Goal: Contribute content

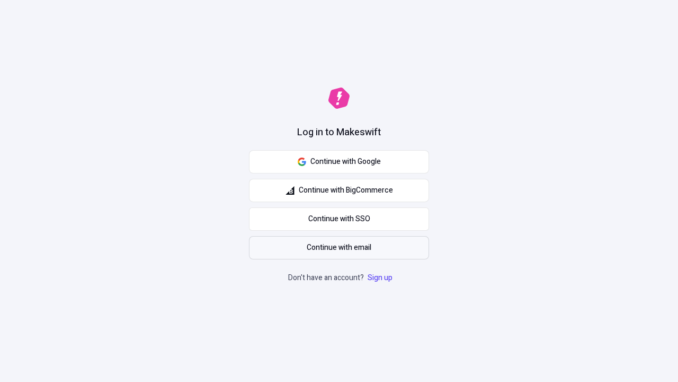
click at [339, 247] on span "Continue with email" at bounding box center [339, 248] width 65 height 12
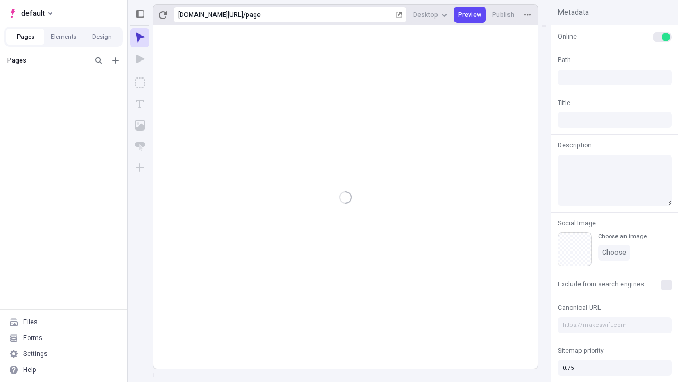
type input "/page"
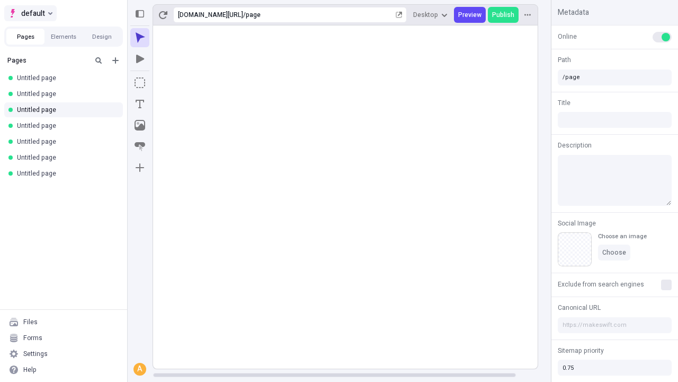
click at [30, 13] on span "default" at bounding box center [33, 13] width 24 height 13
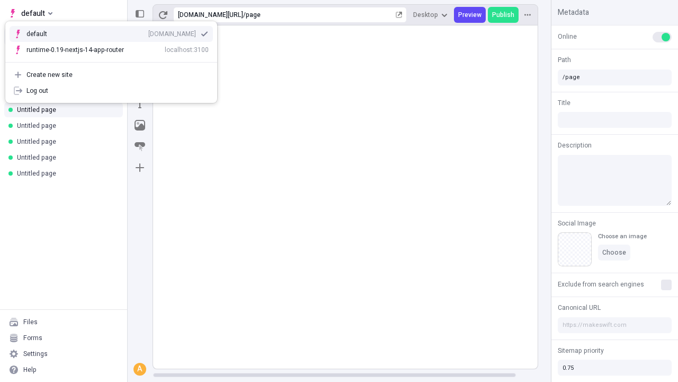
click at [111, 75] on div "Create new site" at bounding box center [117, 74] width 182 height 8
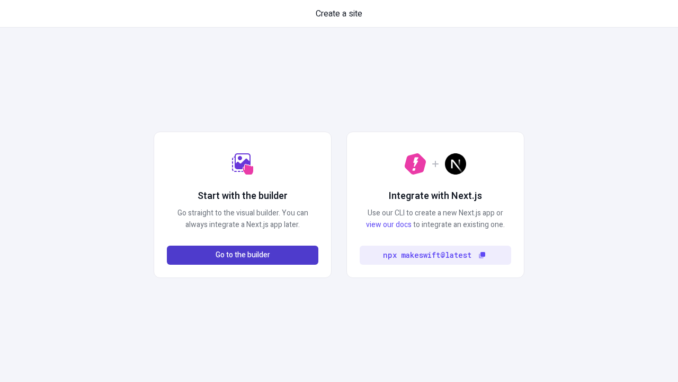
click at [243, 255] on span "Go to the builder" at bounding box center [243, 255] width 55 height 12
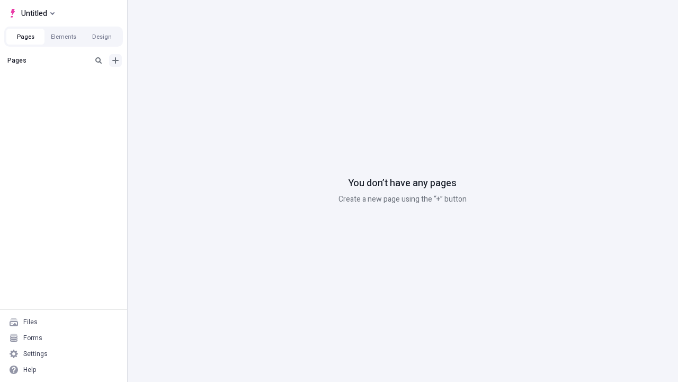
click at [116, 60] on icon "Add new" at bounding box center [115, 60] width 6 height 6
click at [172, 82] on span "Blank page" at bounding box center [178, 82] width 66 height 8
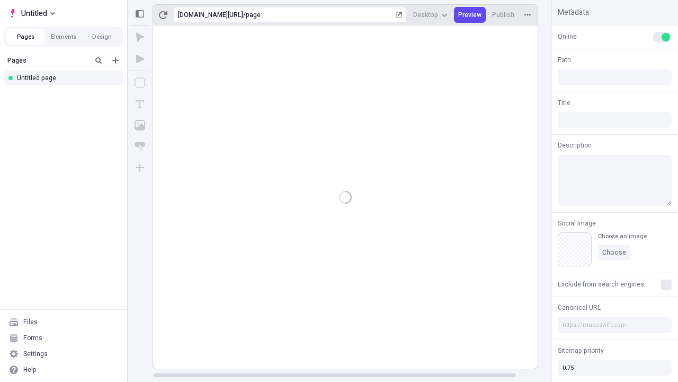
type input "/page"
click at [140, 83] on icon "Box" at bounding box center [140, 82] width 11 height 11
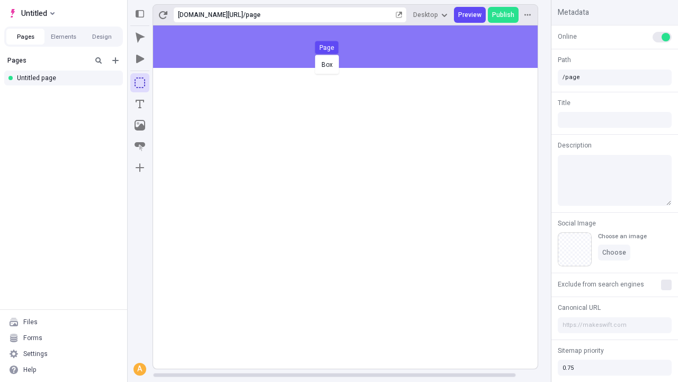
click at [356, 47] on div "Box Page" at bounding box center [339, 191] width 678 height 382
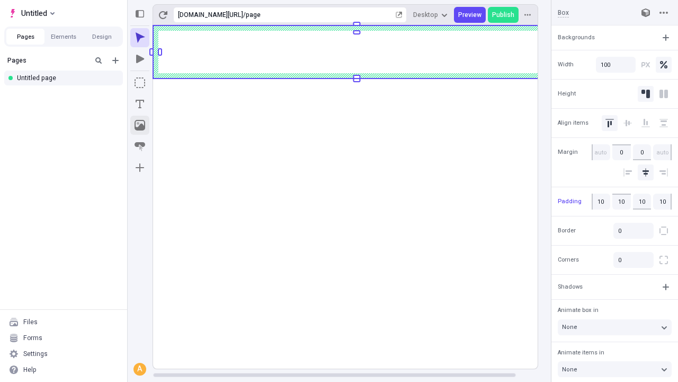
click at [140, 125] on icon "Image" at bounding box center [140, 125] width 11 height 11
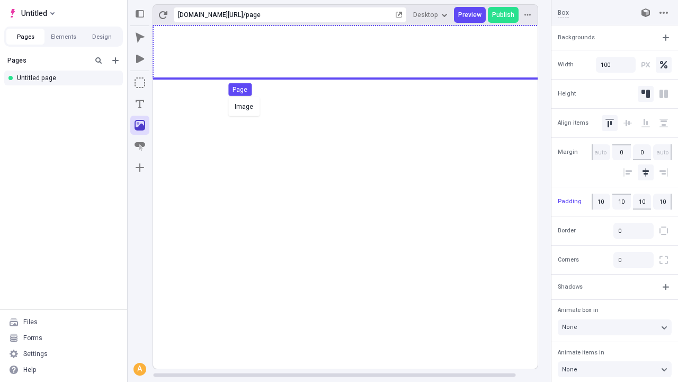
click at [356, 52] on div "Image Page" at bounding box center [339, 191] width 678 height 382
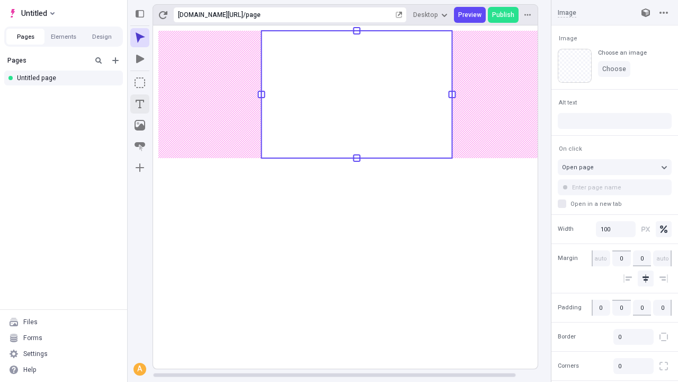
click at [140, 104] on icon "Text" at bounding box center [140, 104] width 8 height 8
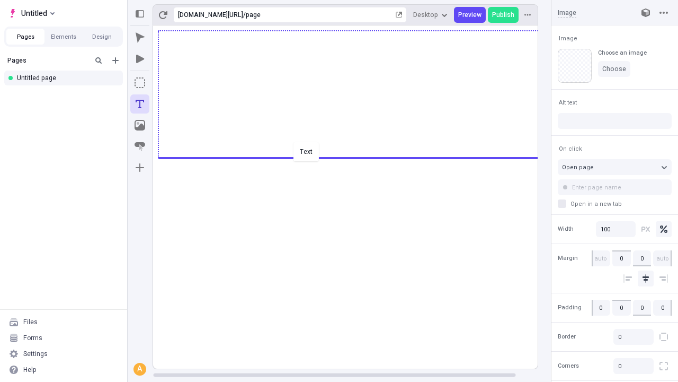
click at [356, 157] on div "Text" at bounding box center [339, 191] width 678 height 382
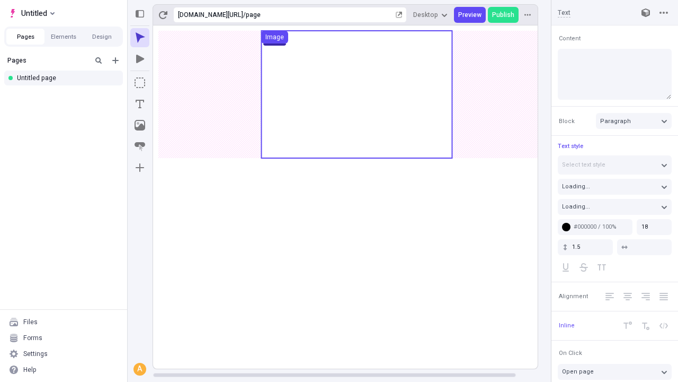
type textarea "Continually productivate open-source experiences. Quickly myocardinate principl…"
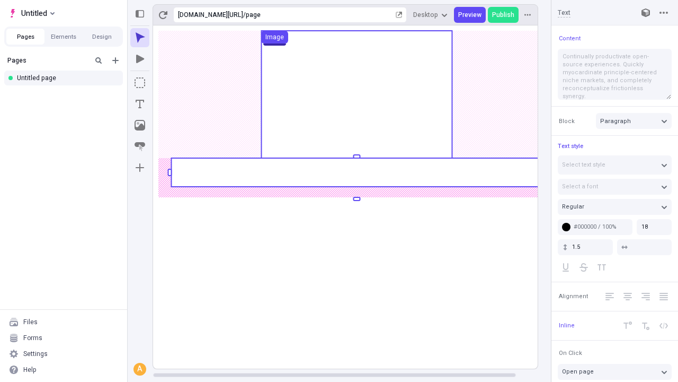
click at [356, 172] on rect at bounding box center [356, 172] width 371 height 29
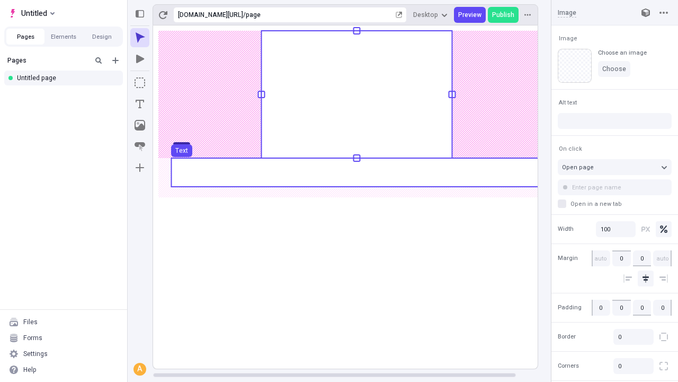
click at [356, 172] on use at bounding box center [356, 172] width 371 height 29
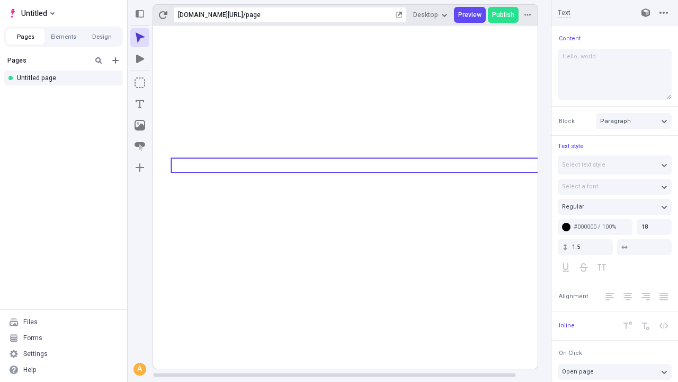
type textarea "Hello, world!"
click at [140, 125] on icon "Image" at bounding box center [140, 125] width 11 height 11
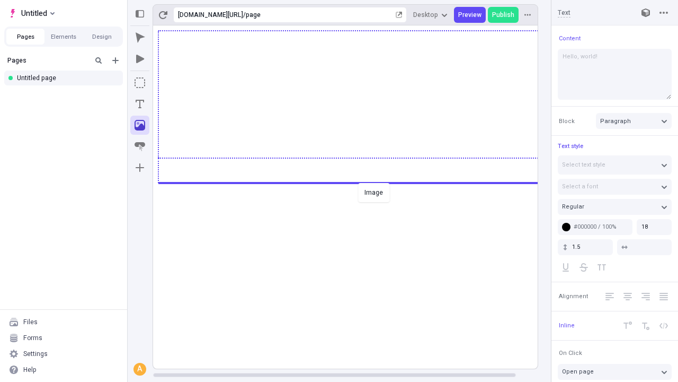
click at [356, 182] on div "Image" at bounding box center [339, 191] width 678 height 382
